Goal: Check status: Check status

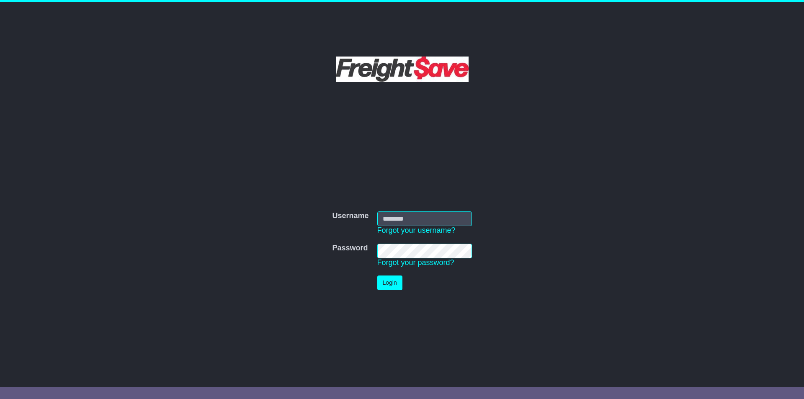
type input "**********"
click at [389, 283] on button "Login" at bounding box center [390, 283] width 25 height 15
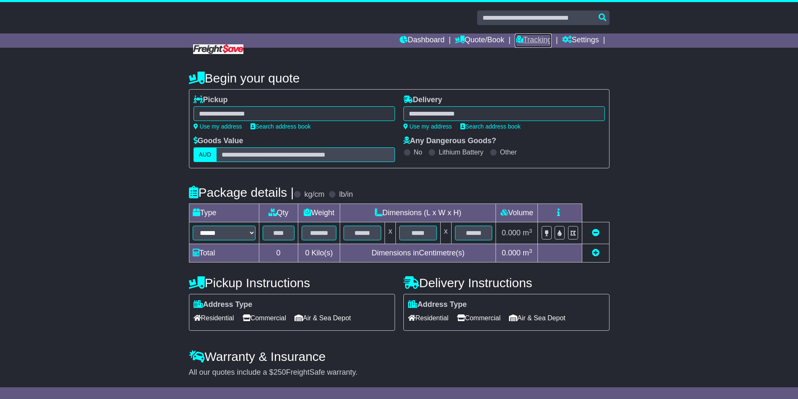
click at [536, 38] on link "Tracking" at bounding box center [533, 40] width 37 height 14
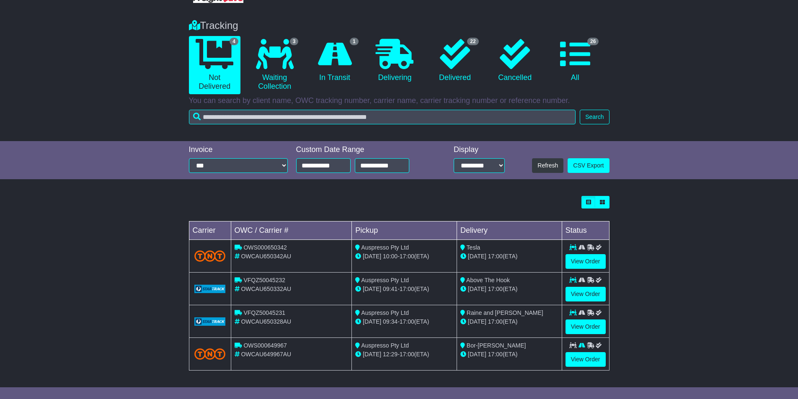
scroll to position [52, 0]
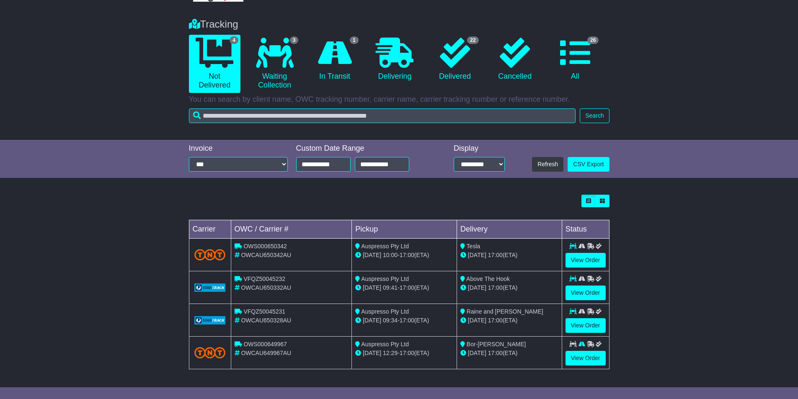
click at [359, 253] on icon at bounding box center [358, 255] width 6 height 6
click at [70, 239] on div "Loading... No bookings found Carrier OWC / Carrier # Pickup Delivery Status OWS…" at bounding box center [399, 287] width 798 height 192
